Goal: Navigation & Orientation: Find specific page/section

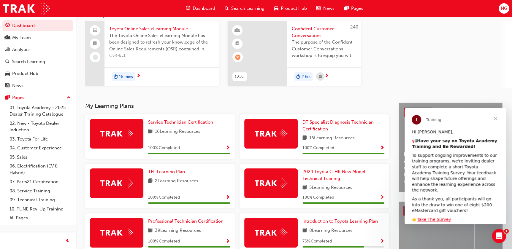
scroll to position [54, 0]
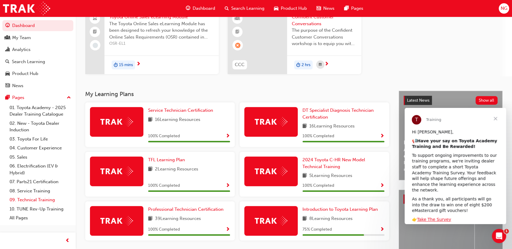
click at [35, 198] on link "09. Technical Training" at bounding box center [40, 200] width 66 height 9
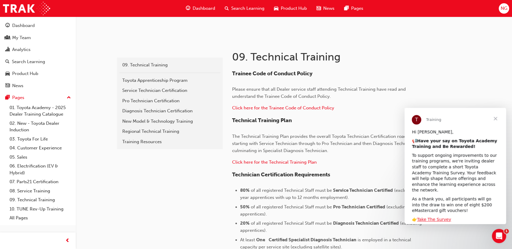
scroll to position [108, 0]
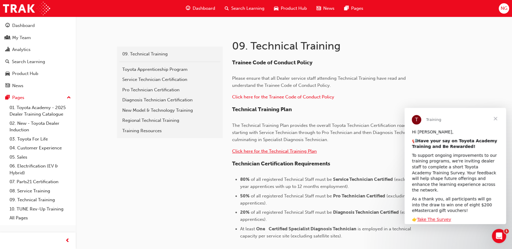
click at [267, 151] on span "Click here for the Technical Training Plan" at bounding box center [274, 151] width 85 height 5
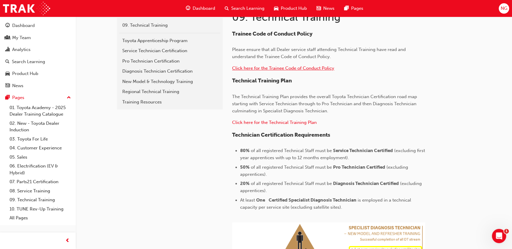
scroll to position [128, 0]
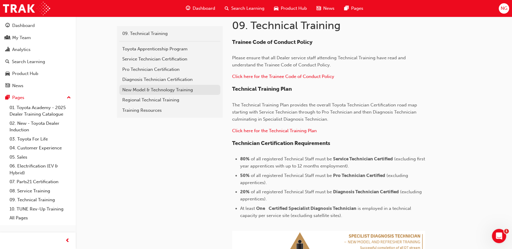
click at [142, 91] on div "New Model & Technology Training" at bounding box center [169, 90] width 95 height 7
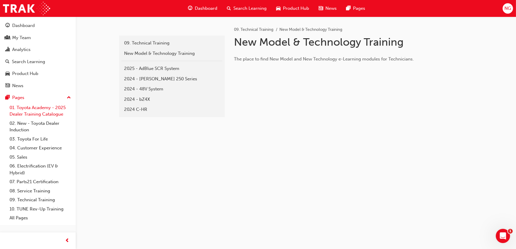
click at [42, 114] on link "01. Toyota Academy - 2025 Dealer Training Catalogue" at bounding box center [40, 111] width 66 height 16
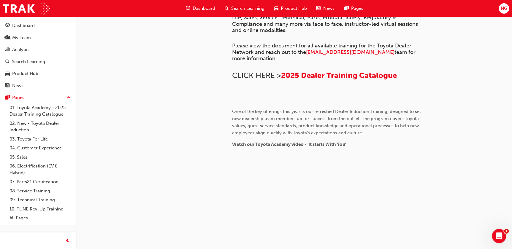
scroll to position [164, 0]
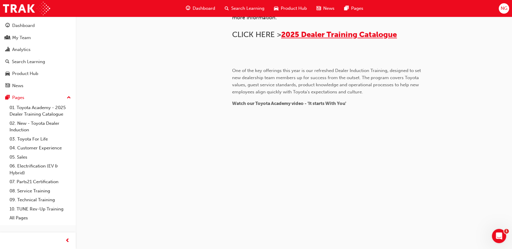
click at [332, 39] on span "2025 Dealer Training Catalogue" at bounding box center [339, 34] width 116 height 9
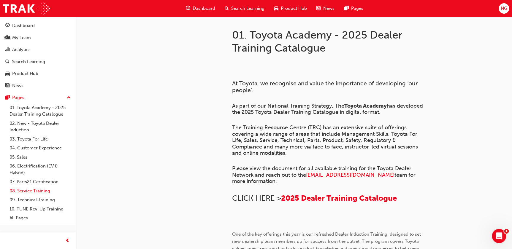
click at [27, 189] on link "08. Service Training" at bounding box center [40, 191] width 66 height 9
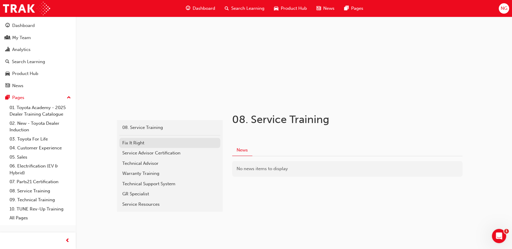
scroll to position [35, 0]
click at [47, 198] on link "09. Technical Training" at bounding box center [40, 200] width 66 height 9
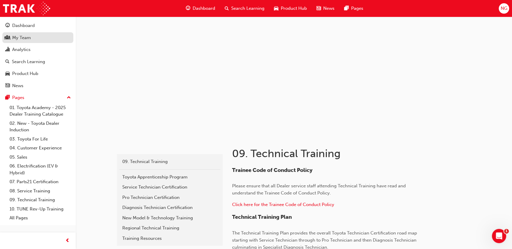
click at [23, 38] on div "My Team" at bounding box center [21, 37] width 19 height 7
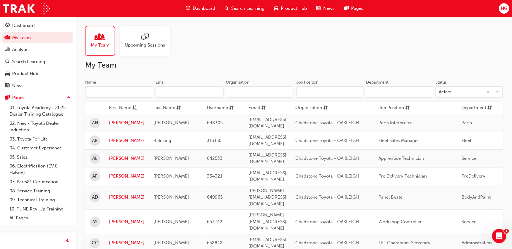
click at [102, 47] on span "My Team" at bounding box center [100, 45] width 19 height 7
